Goal: Transaction & Acquisition: Purchase product/service

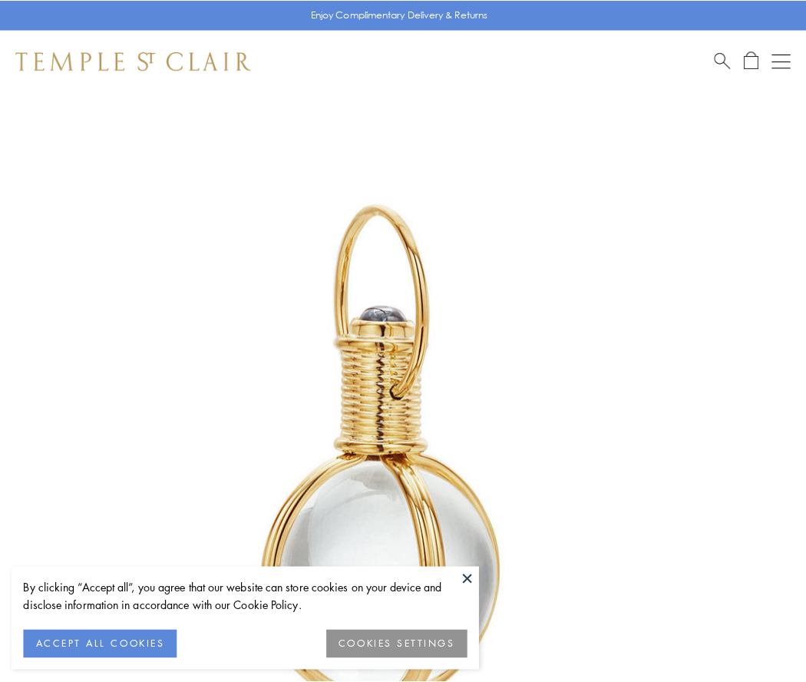
scroll to position [401, 0]
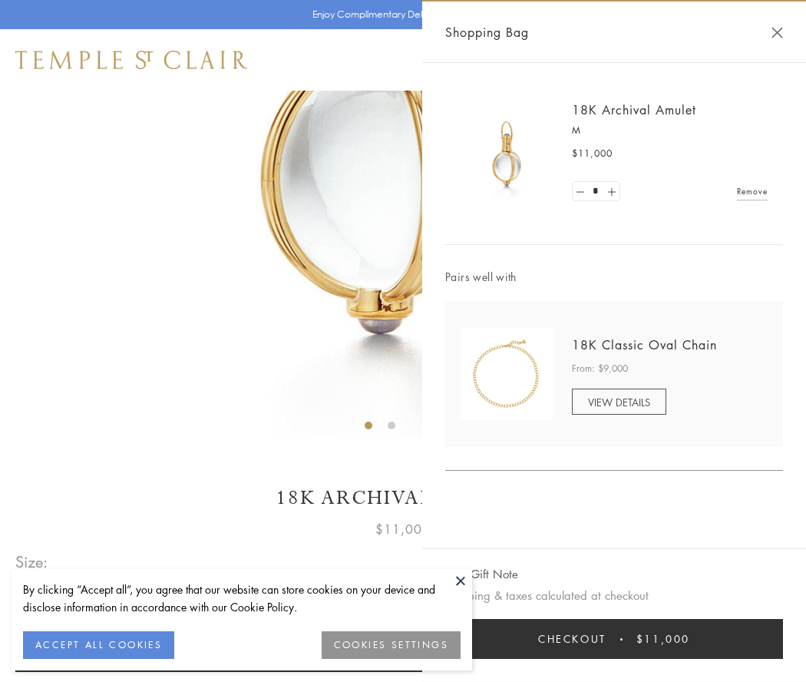
click at [614, 639] on button "Checkout $11,000" at bounding box center [614, 639] width 338 height 40
